Goal: Find specific page/section: Locate a particular part of the current website

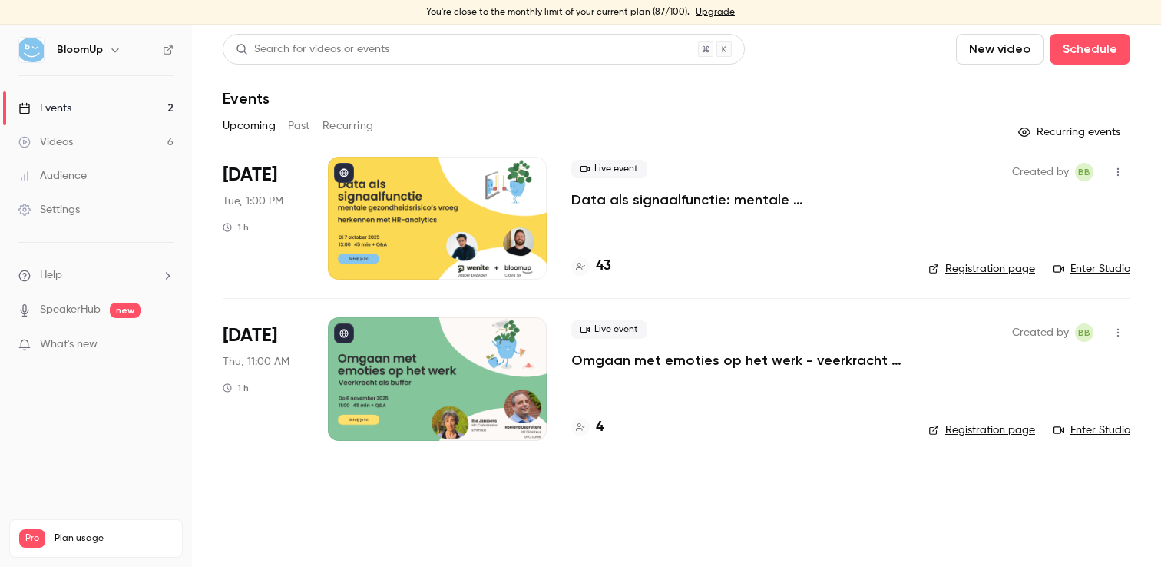
click at [647, 208] on p "Data als signaalfunctie: mentale gezondheidsrisico’s vroeg herkennen met HR-ana…" at bounding box center [737, 199] width 333 height 18
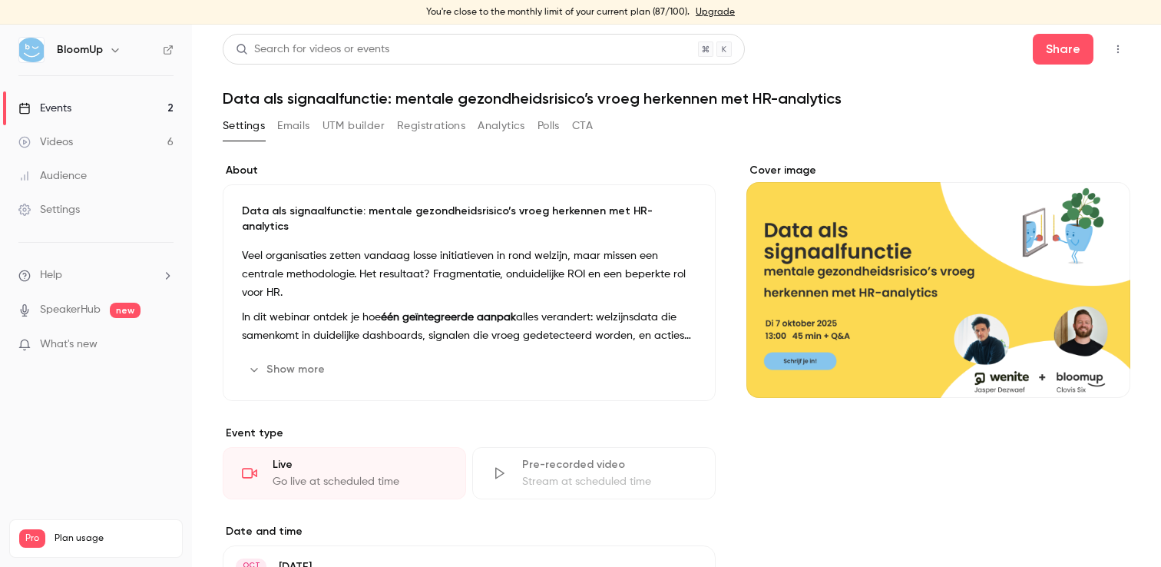
click at [399, 123] on button "Registrations" at bounding box center [431, 126] width 68 height 25
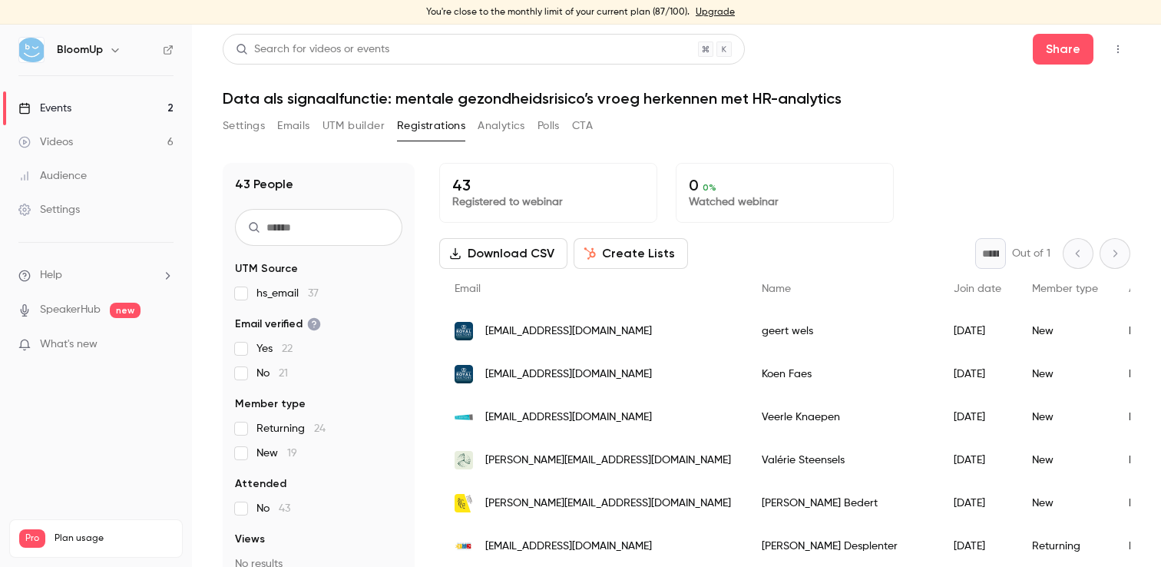
click at [244, 126] on button "Settings" at bounding box center [244, 126] width 42 height 25
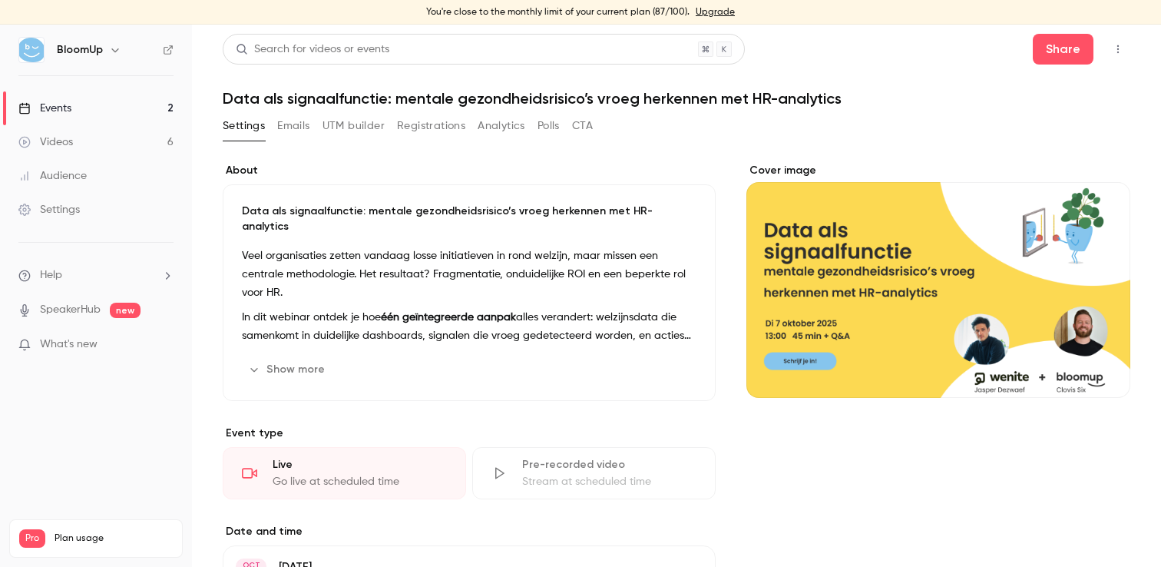
click at [75, 109] on link "Events 2" at bounding box center [96, 108] width 192 height 34
